Goal: Task Accomplishment & Management: Use online tool/utility

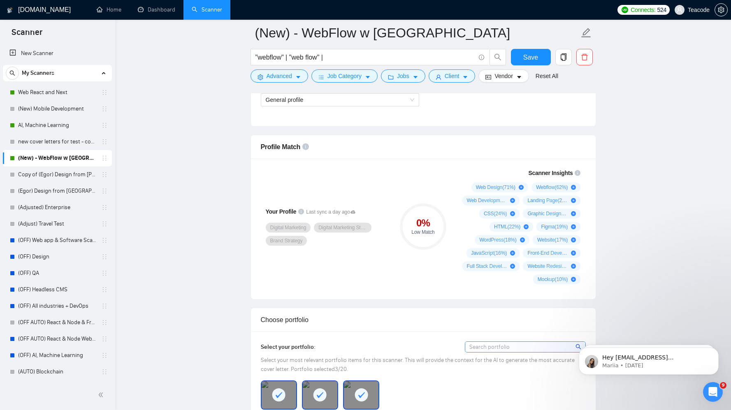
scroll to position [499, 0]
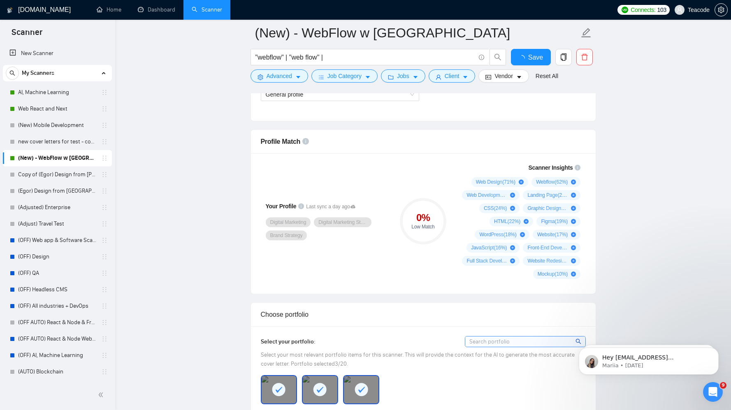
scroll to position [504, 0]
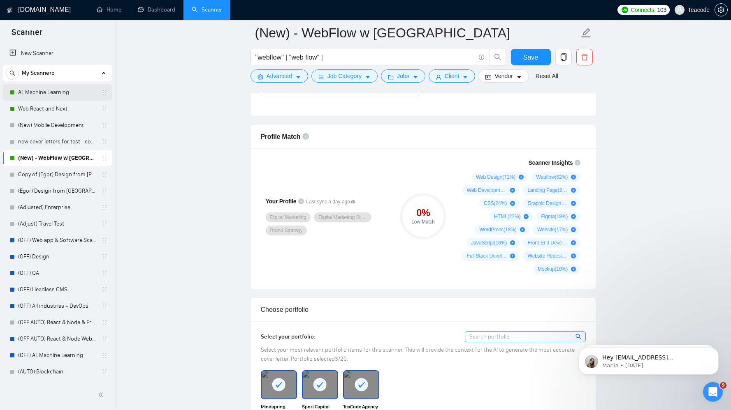
click at [45, 91] on link "AI, Machine Learning" at bounding box center [57, 92] width 78 height 16
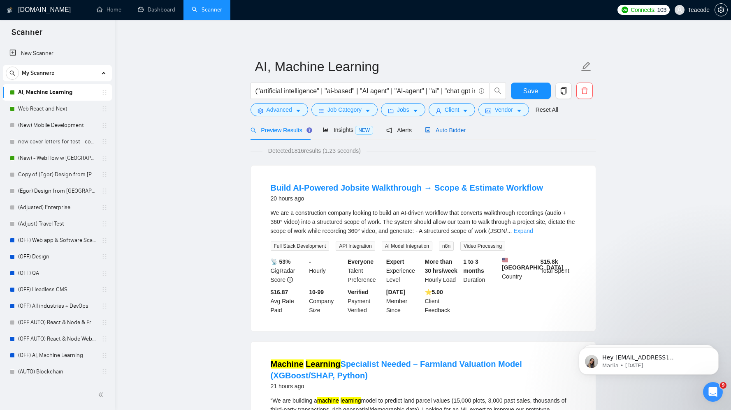
click at [449, 132] on span "Auto Bidder" at bounding box center [445, 130] width 41 height 7
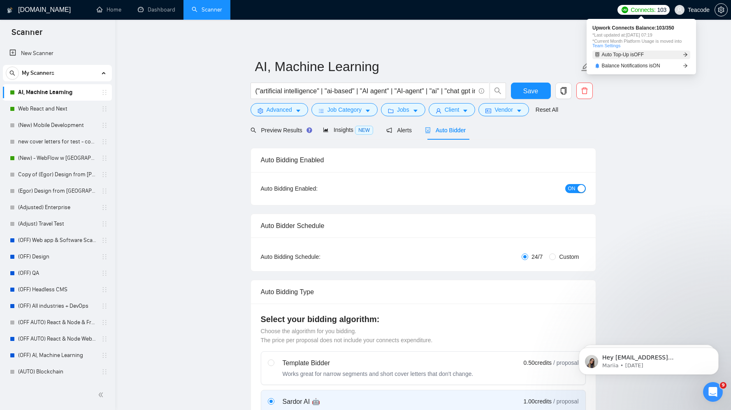
click at [683, 56] on icon "arrow-right" at bounding box center [685, 54] width 5 height 5
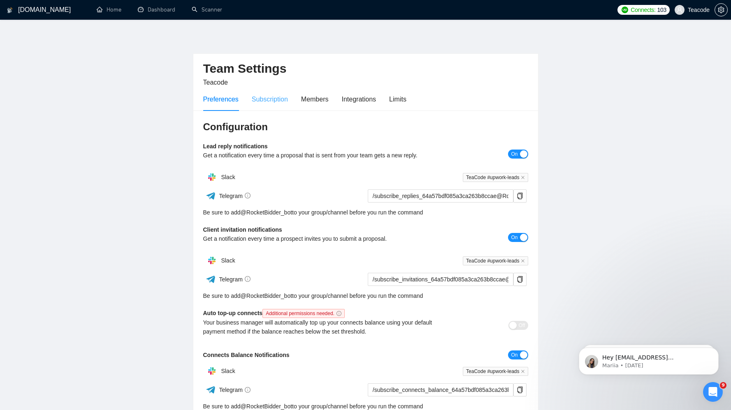
click at [273, 107] on div "Subscription" at bounding box center [270, 99] width 36 height 23
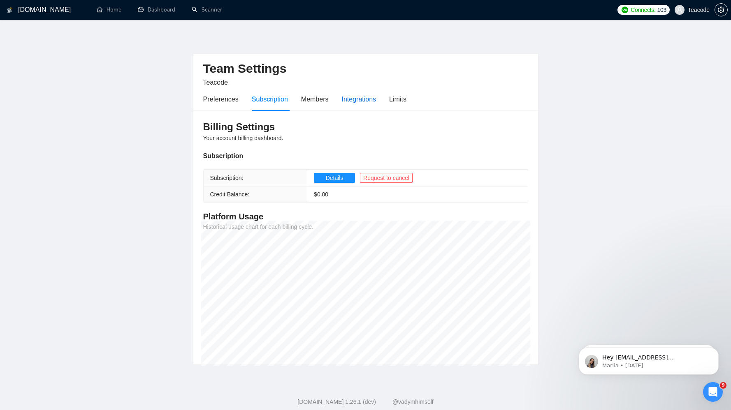
click at [363, 100] on div "Integrations" at bounding box center [359, 99] width 35 height 10
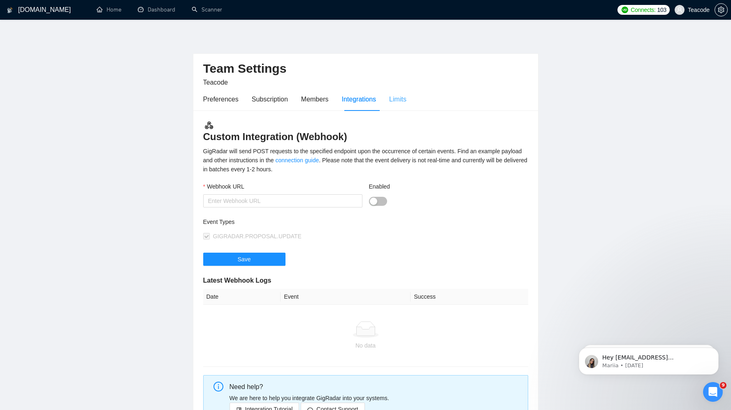
click at [403, 106] on div "Limits" at bounding box center [397, 99] width 17 height 23
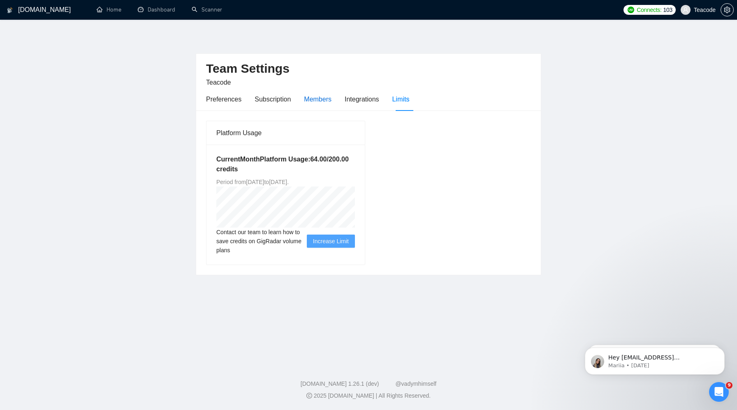
click at [306, 102] on div "Members" at bounding box center [318, 99] width 28 height 10
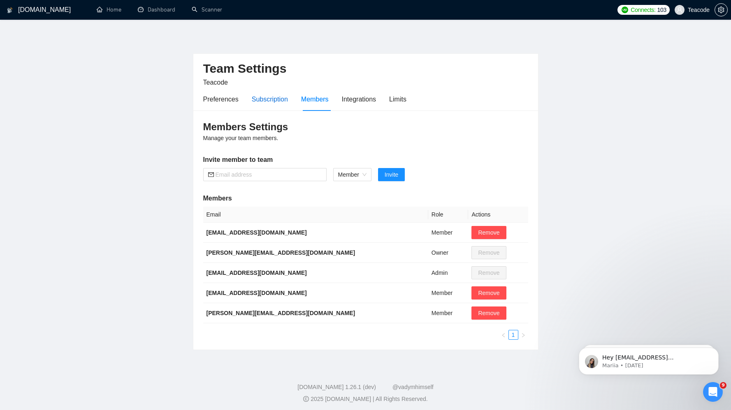
click at [270, 101] on div "Subscription" at bounding box center [270, 99] width 36 height 10
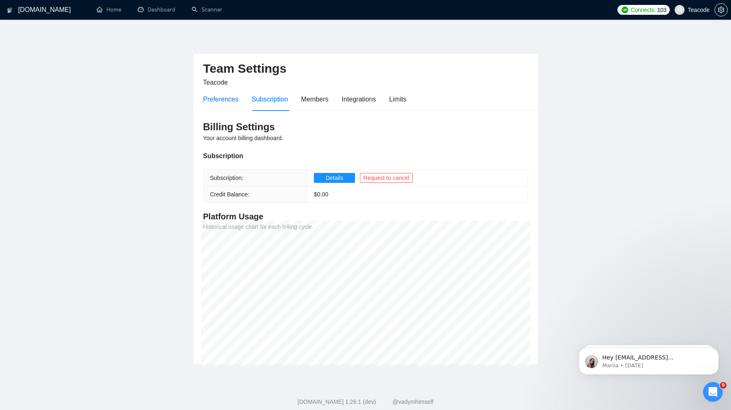
click at [224, 96] on div "Preferences" at bounding box center [220, 99] width 35 height 10
click at [217, 13] on link "Scanner" at bounding box center [207, 9] width 30 height 7
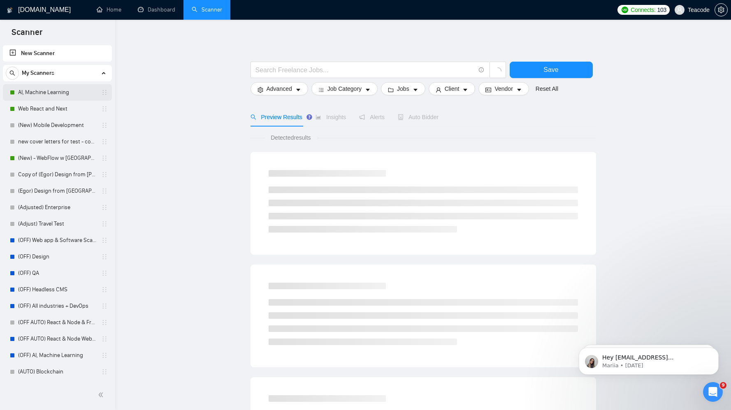
click at [39, 93] on link "AI, Machine Learning" at bounding box center [57, 92] width 78 height 16
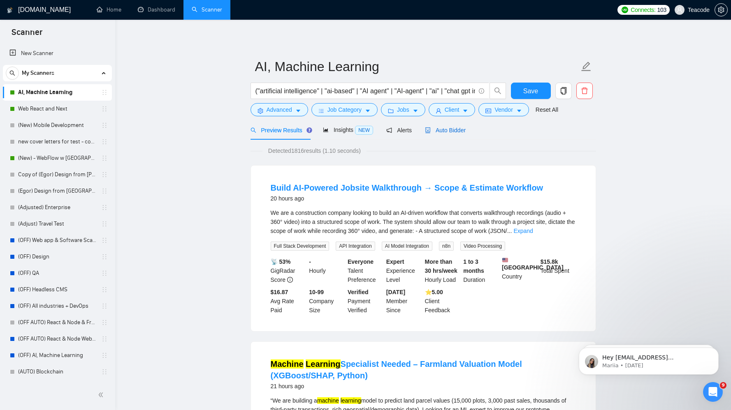
click at [448, 129] on span "Auto Bidder" at bounding box center [445, 130] width 41 height 7
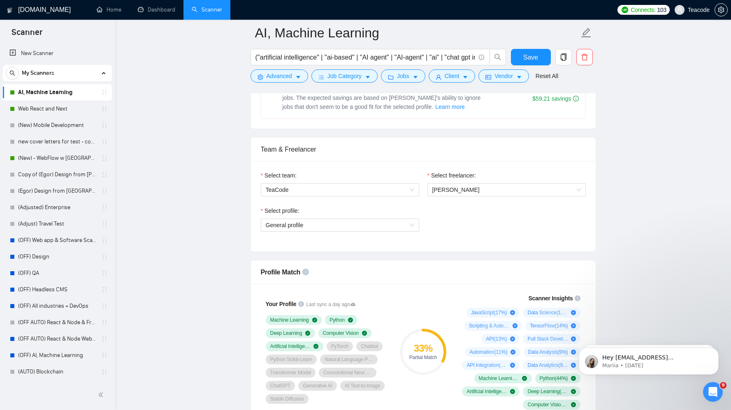
scroll to position [411, 0]
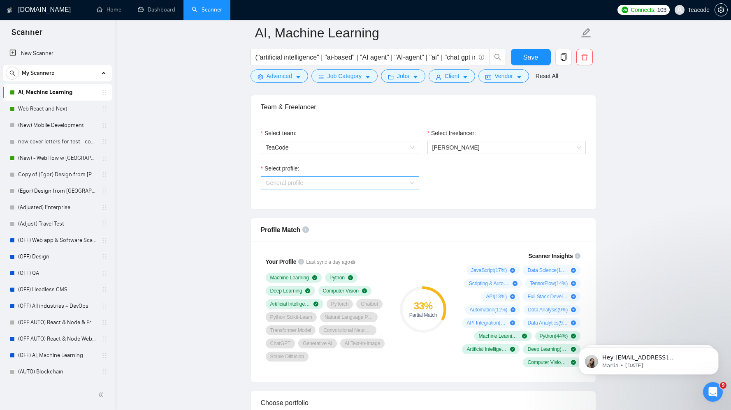
click at [407, 180] on span "General profile" at bounding box center [340, 183] width 148 height 12
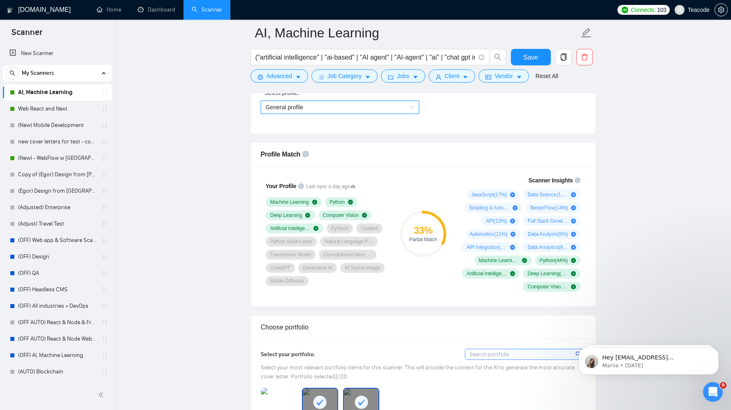
scroll to position [529, 0]
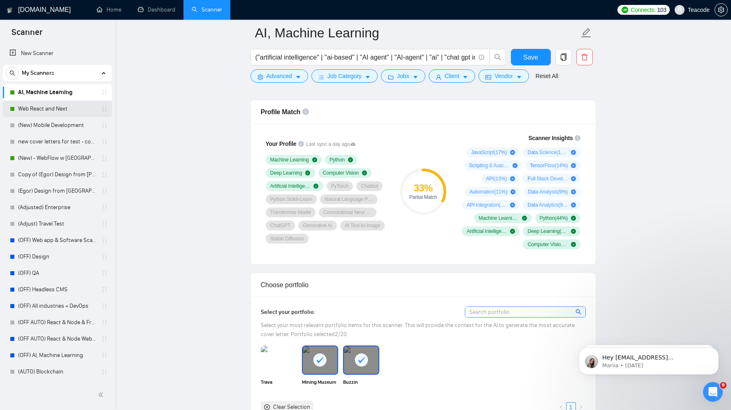
click at [25, 108] on link "Web React and Next" at bounding box center [57, 109] width 78 height 16
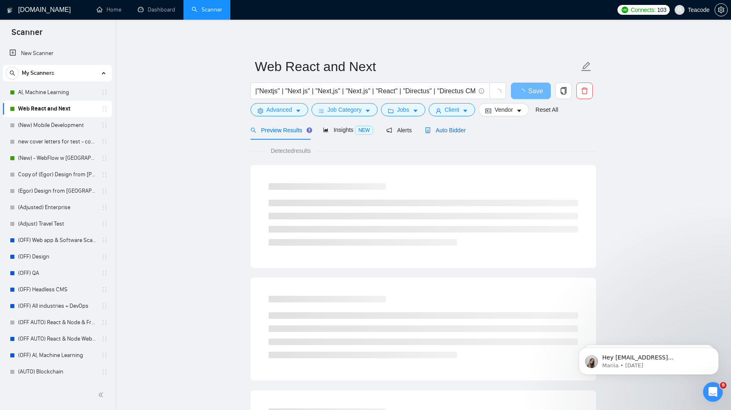
click at [455, 127] on span "Auto Bidder" at bounding box center [445, 130] width 41 height 7
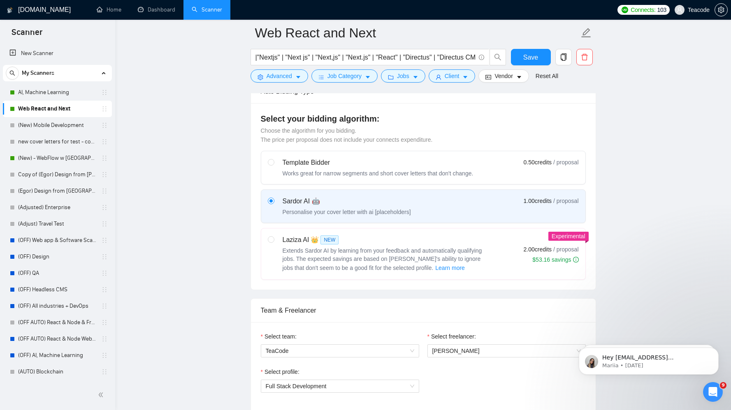
scroll to position [453, 0]
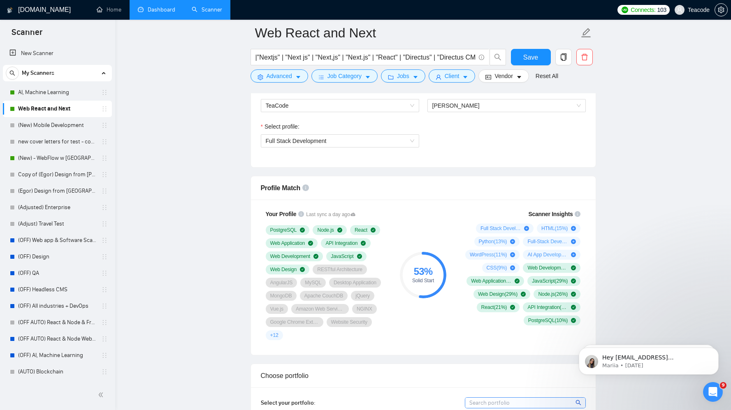
click at [146, 12] on link "Dashboard" at bounding box center [156, 9] width 37 height 7
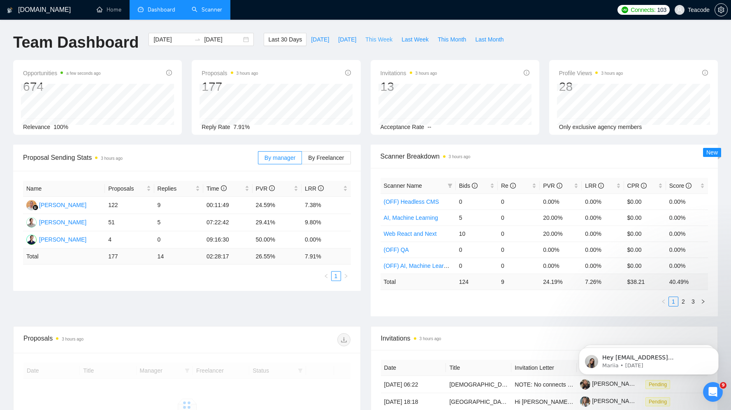
click at [367, 41] on span "This Week" at bounding box center [378, 39] width 27 height 9
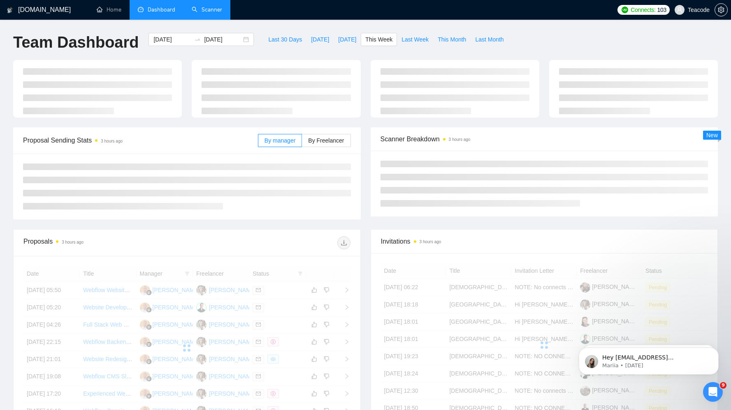
type input "[DATE]"
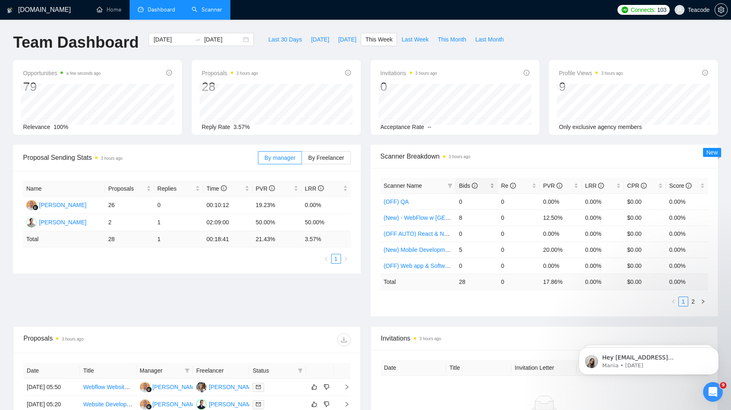
click at [471, 186] on span "Bids" at bounding box center [468, 186] width 19 height 7
